Goal: Task Accomplishment & Management: Use online tool/utility

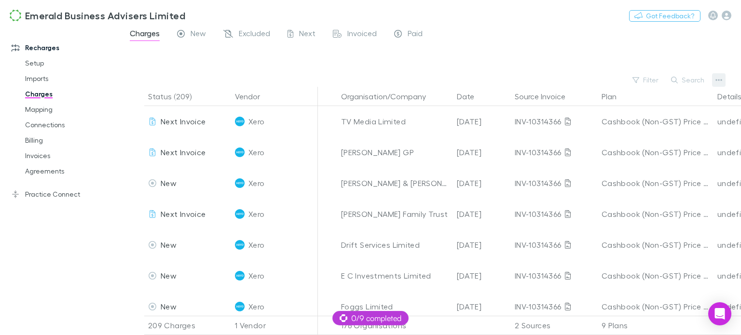
click at [718, 81] on icon "button" at bounding box center [719, 80] width 7 height 8
click at [718, 81] on div at bounding box center [370, 167] width 741 height 335
click at [39, 110] on link "Mapping" at bounding box center [70, 109] width 111 height 15
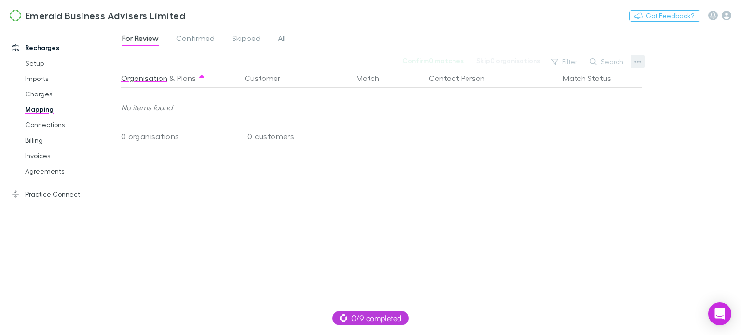
click at [637, 63] on icon "button" at bounding box center [638, 62] width 7 height 8
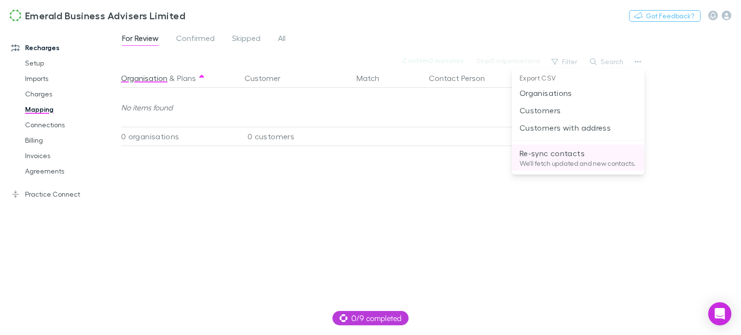
click at [552, 152] on p "Re-sync contacts" at bounding box center [578, 154] width 117 height 12
